Goal: Task Accomplishment & Management: Complete application form

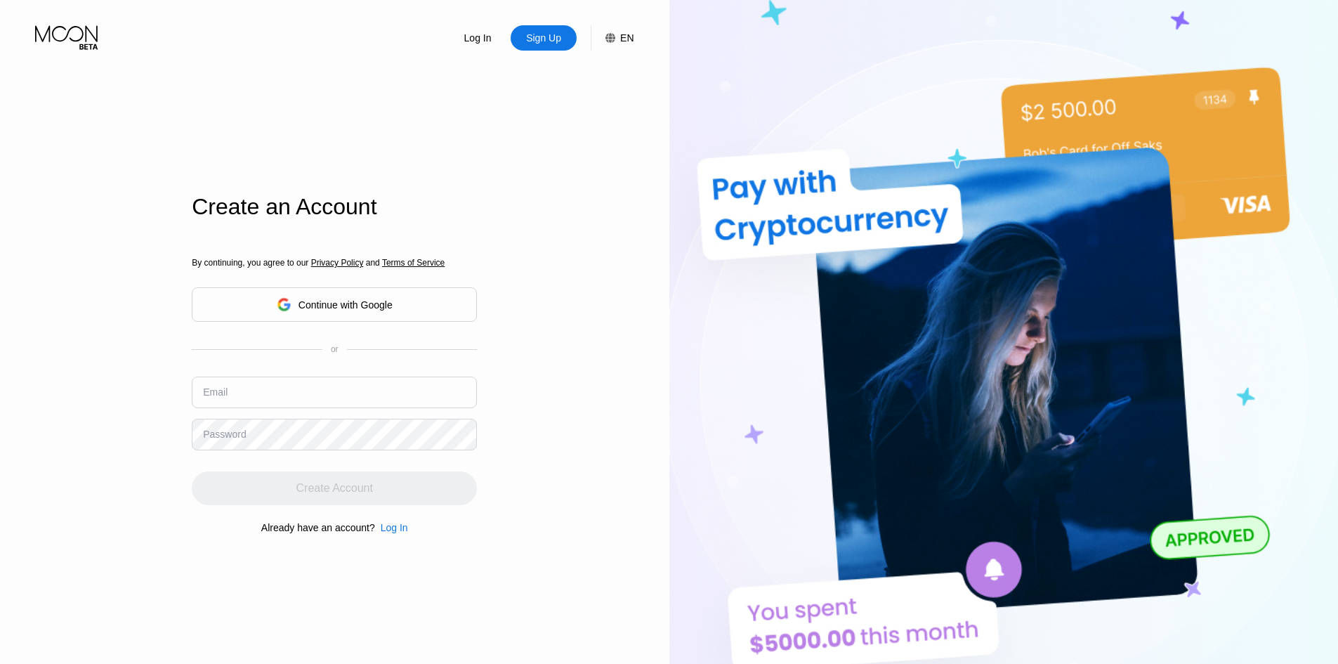
click at [283, 397] on input "text" at bounding box center [334, 392] width 285 height 32
click at [333, 395] on input "text" at bounding box center [334, 392] width 285 height 32
type input "healer"
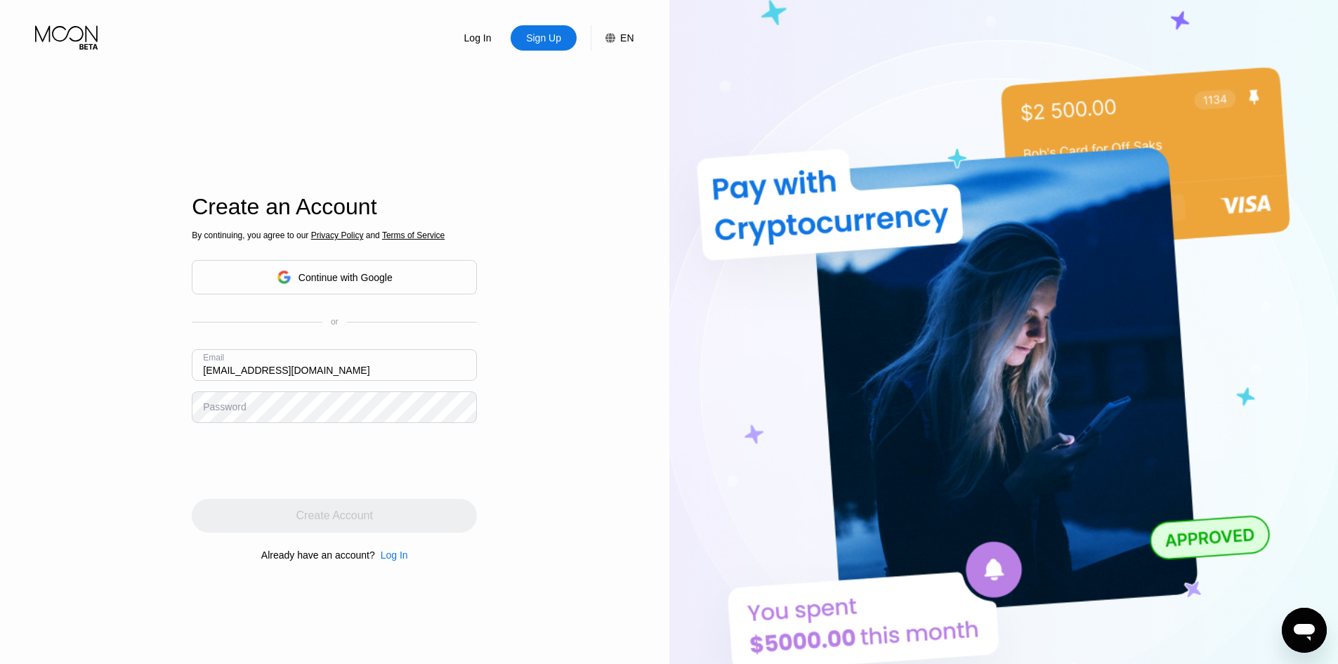
type input "[EMAIL_ADDRESS][DOMAIN_NAME]"
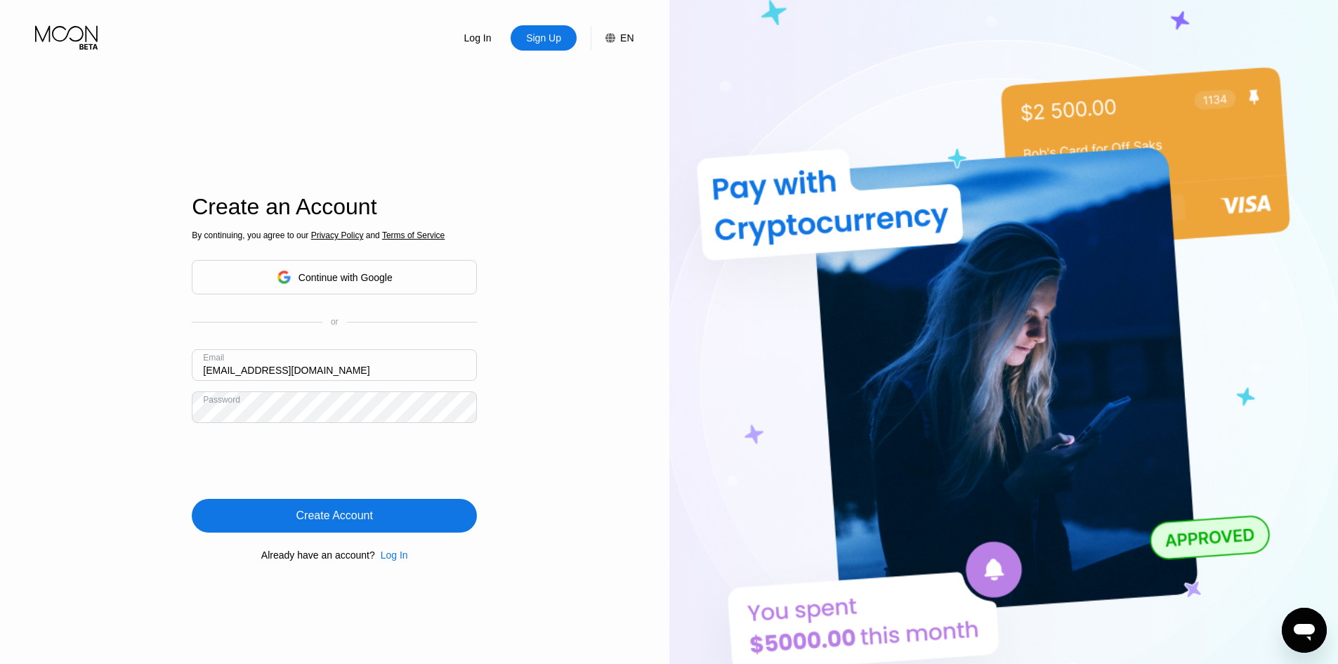
click at [367, 516] on div "Create Account" at bounding box center [334, 515] width 77 height 14
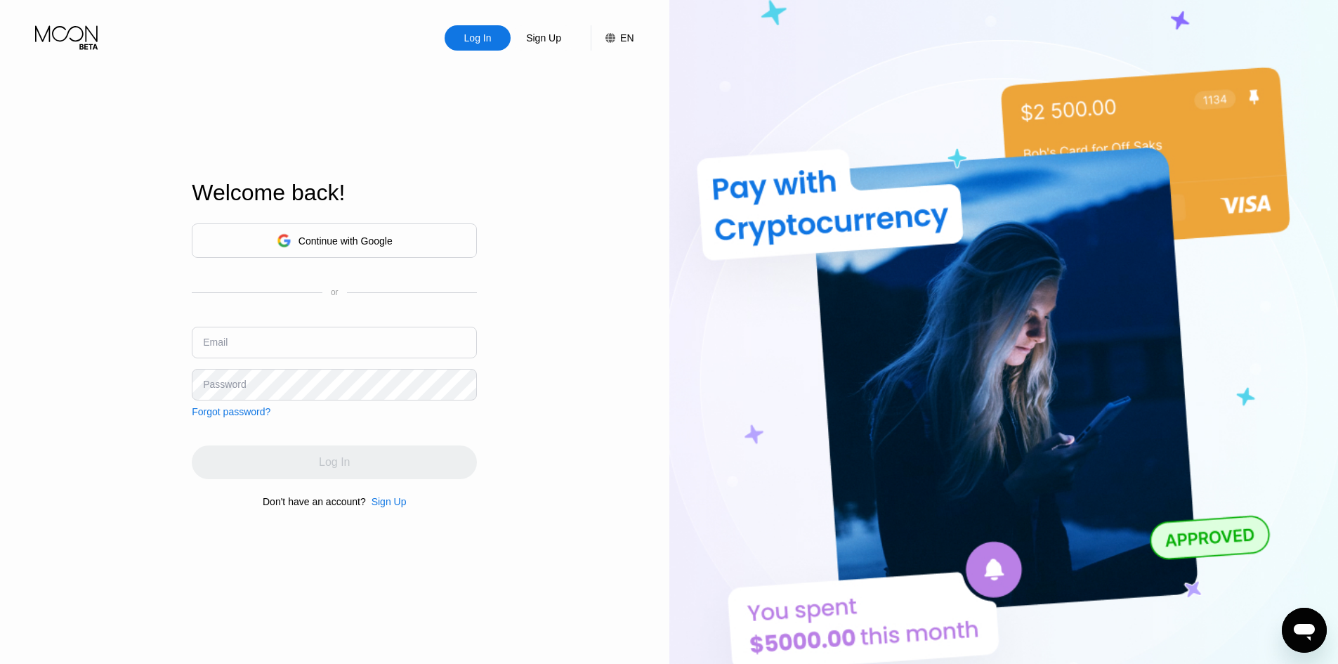
click at [376, 350] on input "text" at bounding box center [334, 343] width 285 height 32
type input "[EMAIL_ADDRESS][DOMAIN_NAME]"
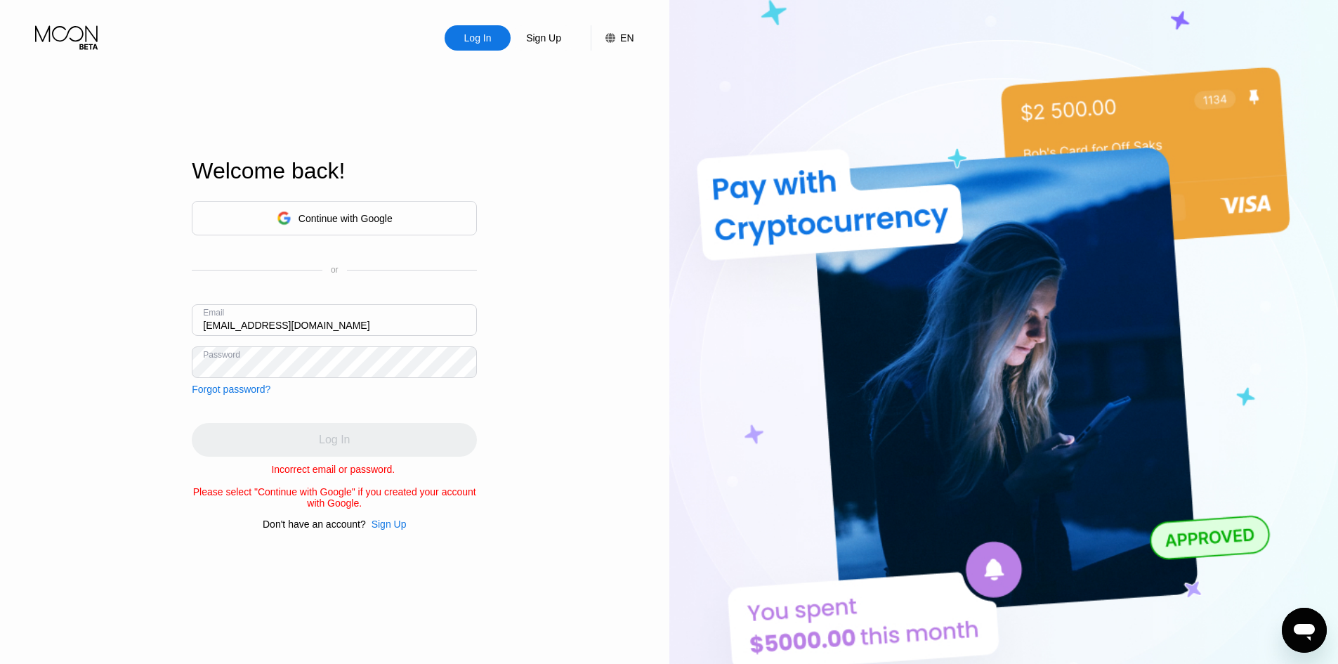
click at [335, 213] on div "Continue with Google" at bounding box center [345, 218] width 94 height 11
